Goal: Navigation & Orientation: Go to known website

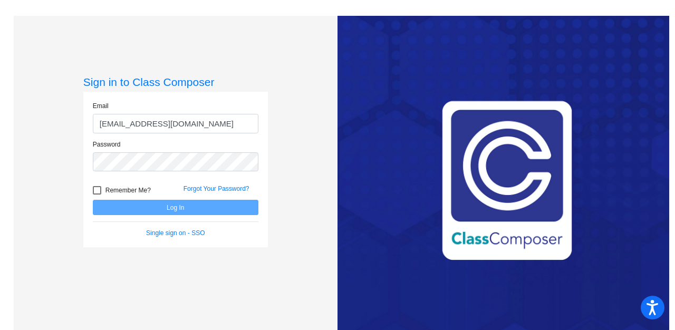
type input "[EMAIL_ADDRESS][DOMAIN_NAME]"
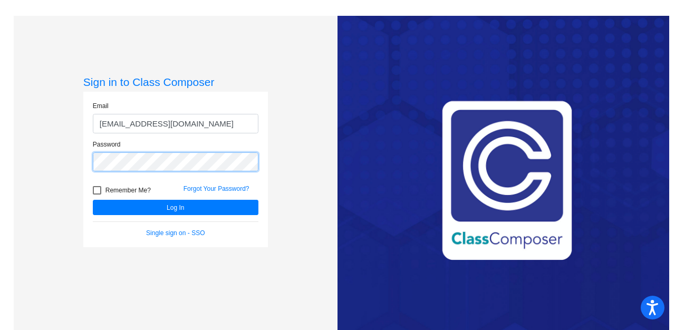
click at [93, 200] on button "Log In" at bounding box center [176, 207] width 166 height 15
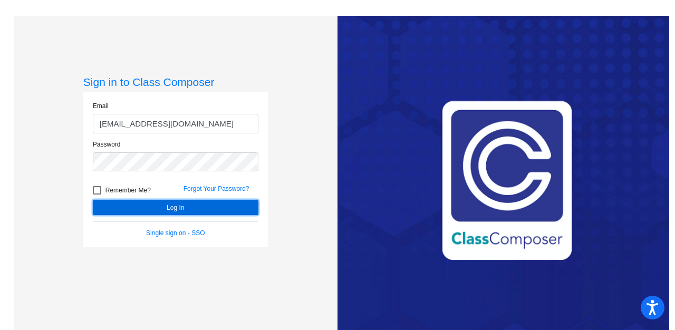
click at [137, 205] on button "Log In" at bounding box center [176, 207] width 166 height 15
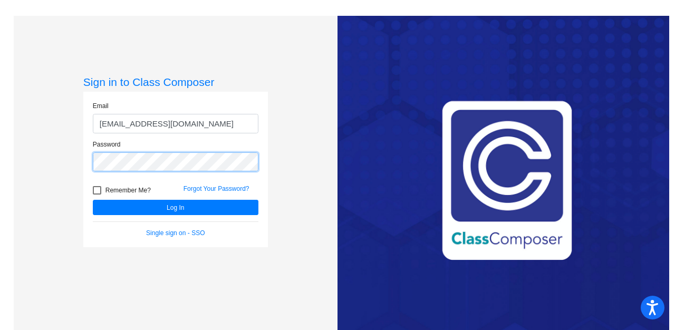
click at [80, 161] on div "Sign in to Class Composer Email [EMAIL_ADDRESS][DOMAIN_NAME] Password Remember …" at bounding box center [176, 181] width 324 height 330
click at [93, 200] on button "Log In" at bounding box center [176, 207] width 166 height 15
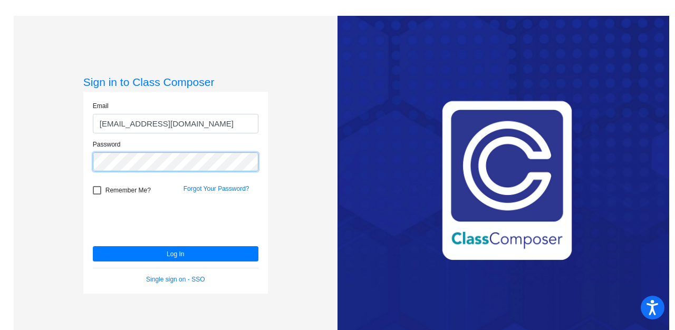
click at [91, 156] on div "Password" at bounding box center [176, 159] width 182 height 39
click at [93, 246] on button "Log In" at bounding box center [176, 253] width 166 height 15
click at [98, 186] on div at bounding box center [97, 190] width 8 height 8
click at [97, 195] on input "Remember Me?" at bounding box center [97, 195] width 1 height 1
checkbox input "true"
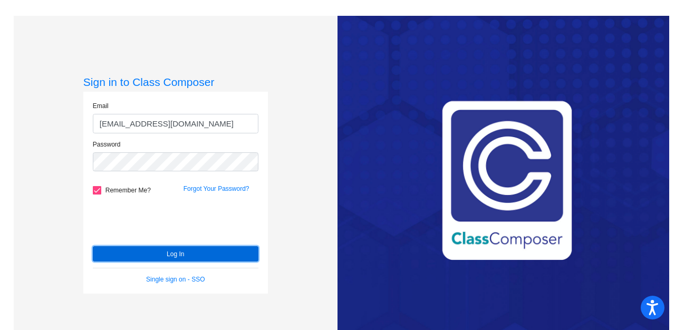
click at [160, 255] on button "Log In" at bounding box center [176, 253] width 166 height 15
